Goal: Navigation & Orientation: Find specific page/section

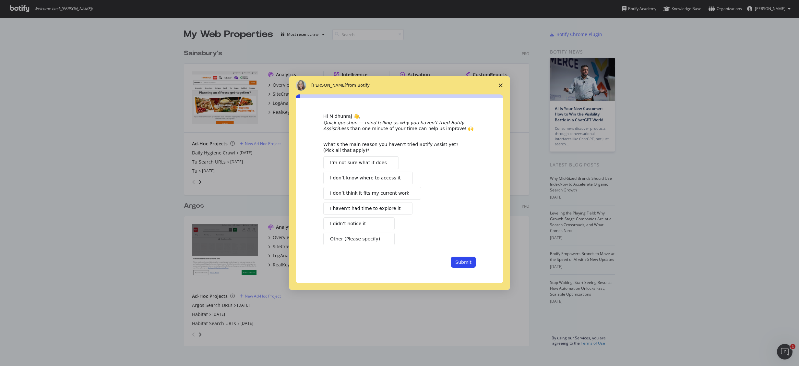
click at [500, 83] on icon "Close survey" at bounding box center [500, 85] width 4 height 4
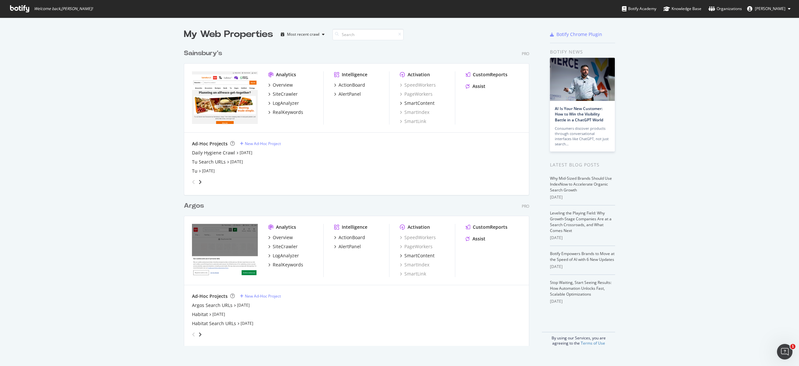
click at [506, 34] on div at bounding box center [512, 34] width 43 height 13
